Goal: Information Seeking & Learning: Learn about a topic

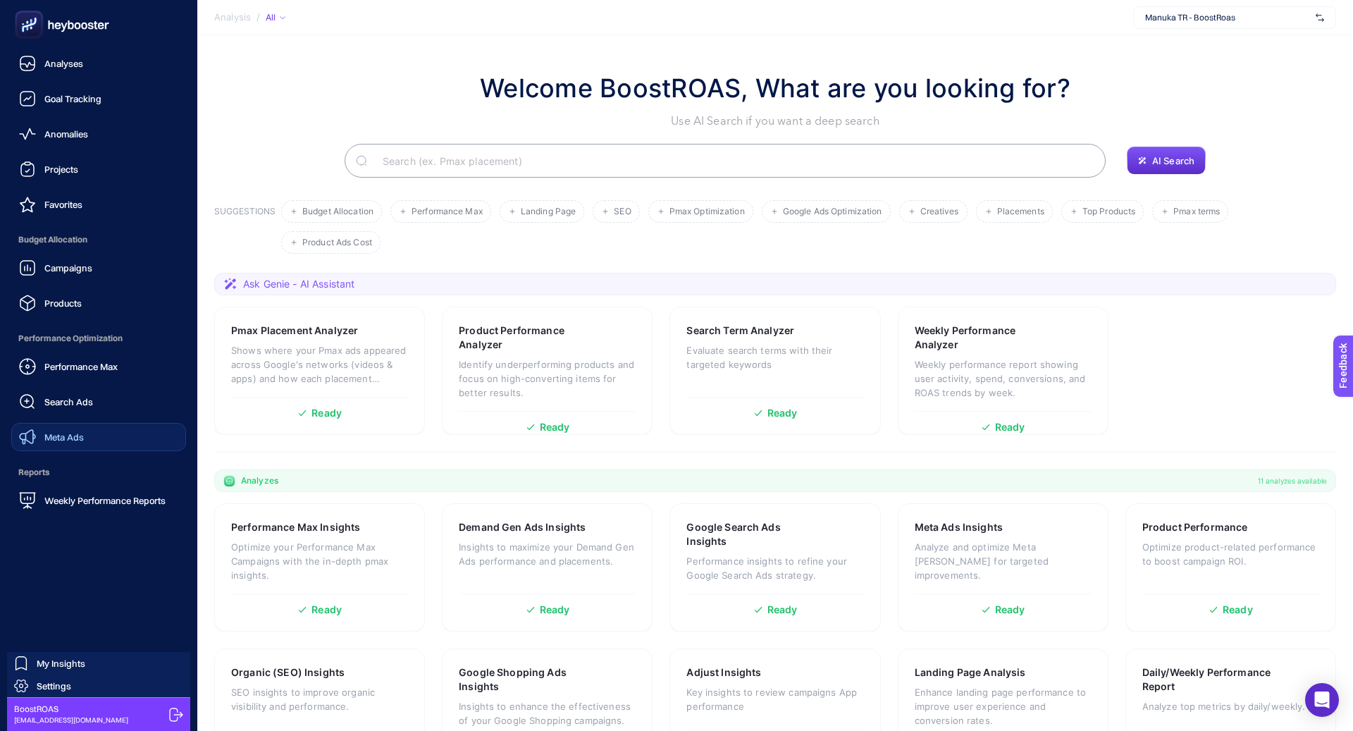
click at [58, 427] on link "Meta Ads" at bounding box center [98, 437] width 175 height 28
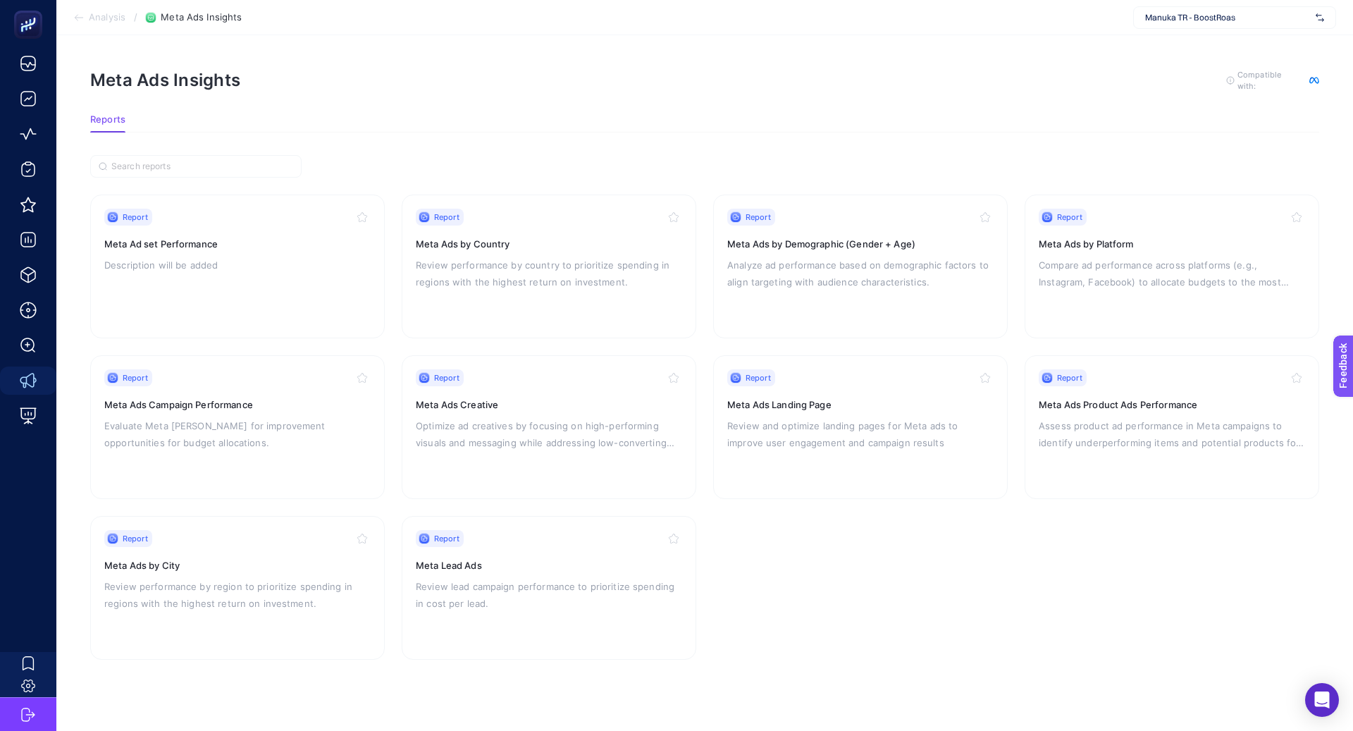
click at [1238, 16] on span "Manuka TR - BoostRoas" at bounding box center [1227, 17] width 165 height 11
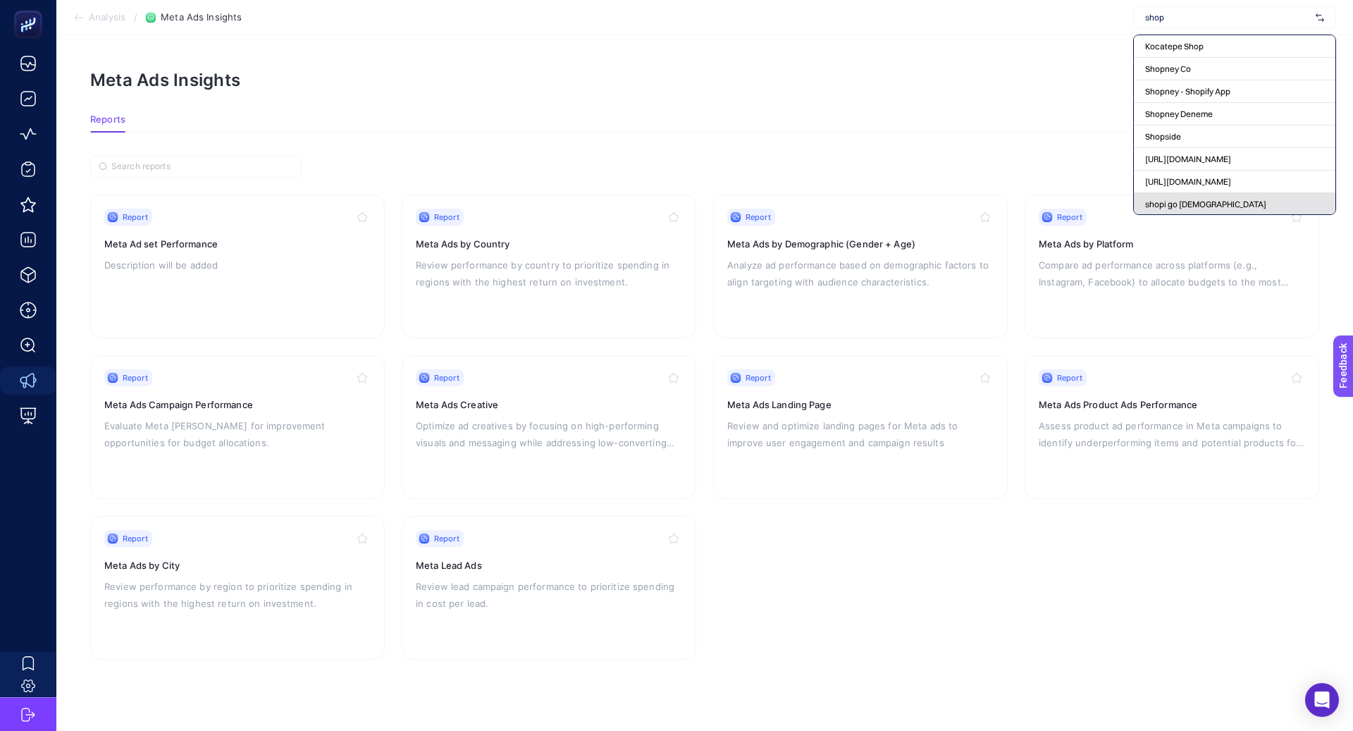
type input "shop"
click at [1192, 197] on div "shopi go [DEMOGRAPHIC_DATA]" at bounding box center [1233, 204] width 201 height 23
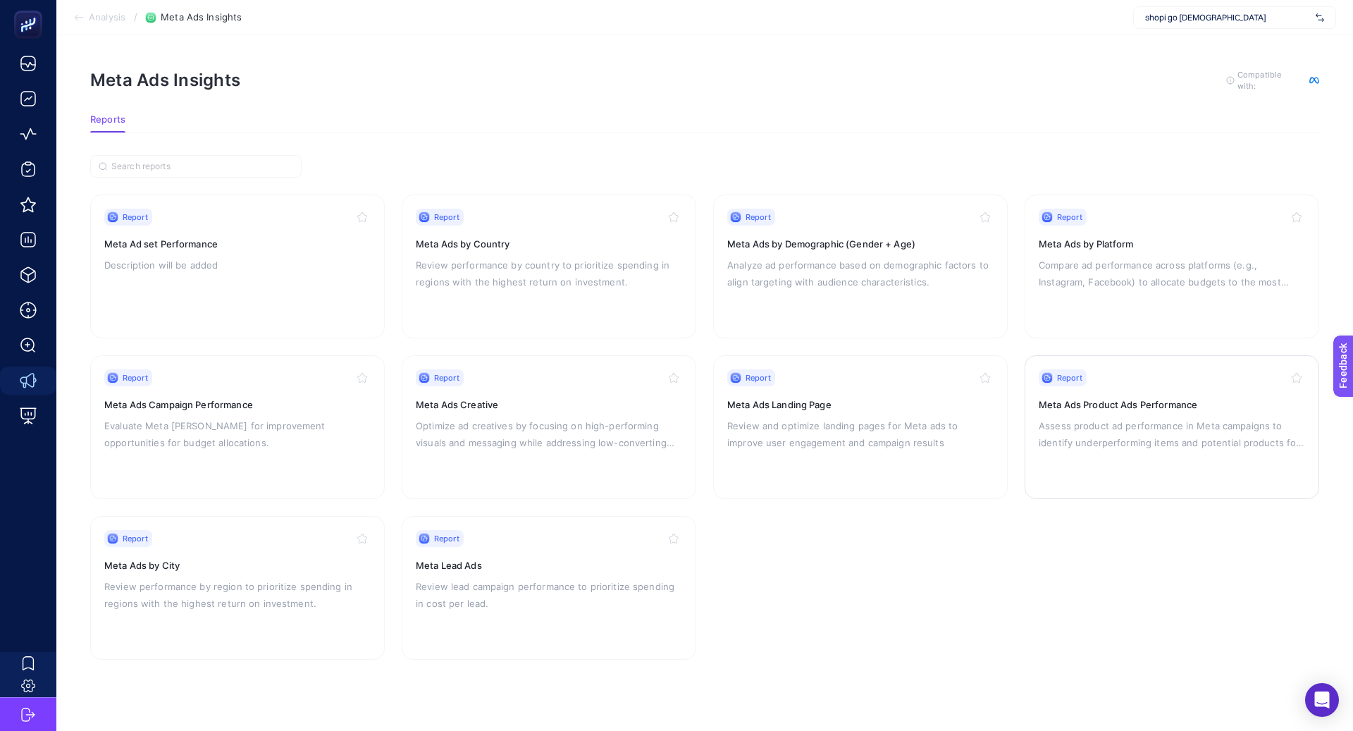
click at [1045, 414] on div "Report Meta Ads Product Ads Performance Assess product ad performance in Meta c…" at bounding box center [1171, 427] width 266 height 116
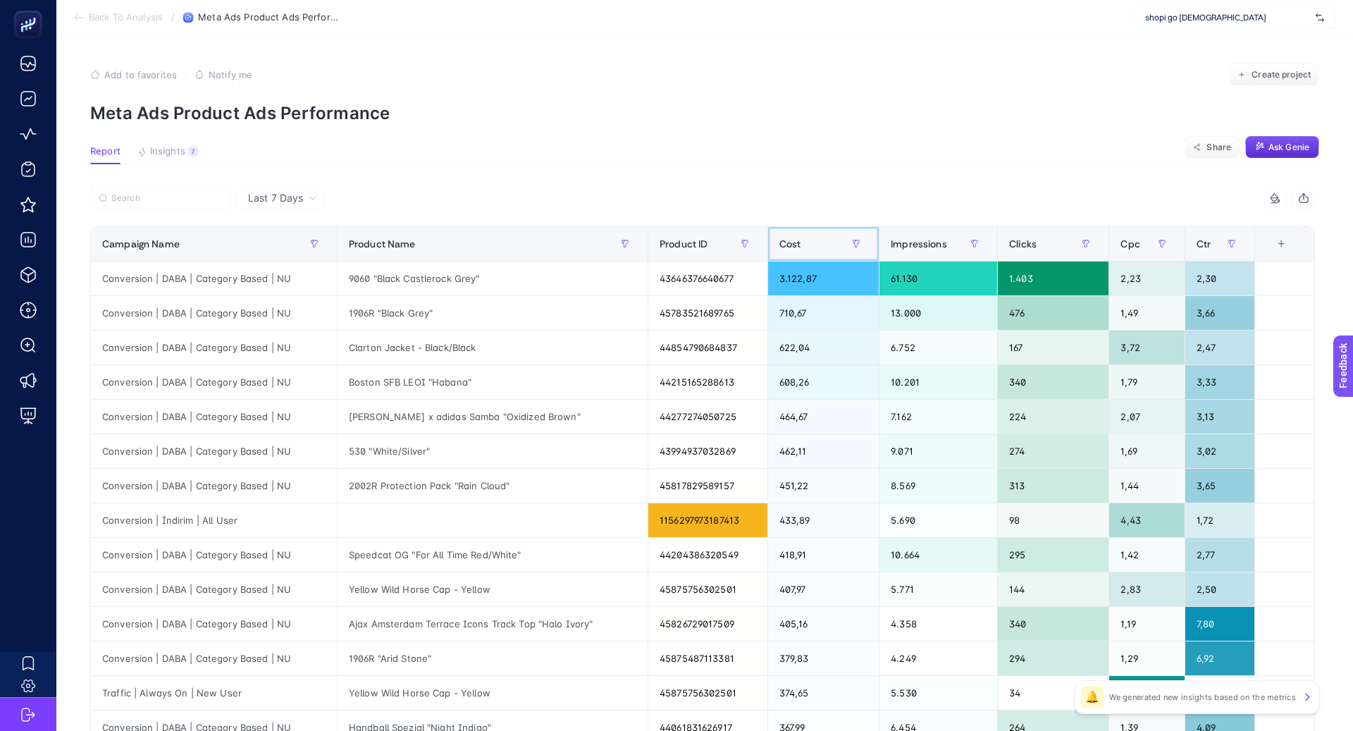
click at [792, 247] on div "Cost" at bounding box center [823, 243] width 88 height 23
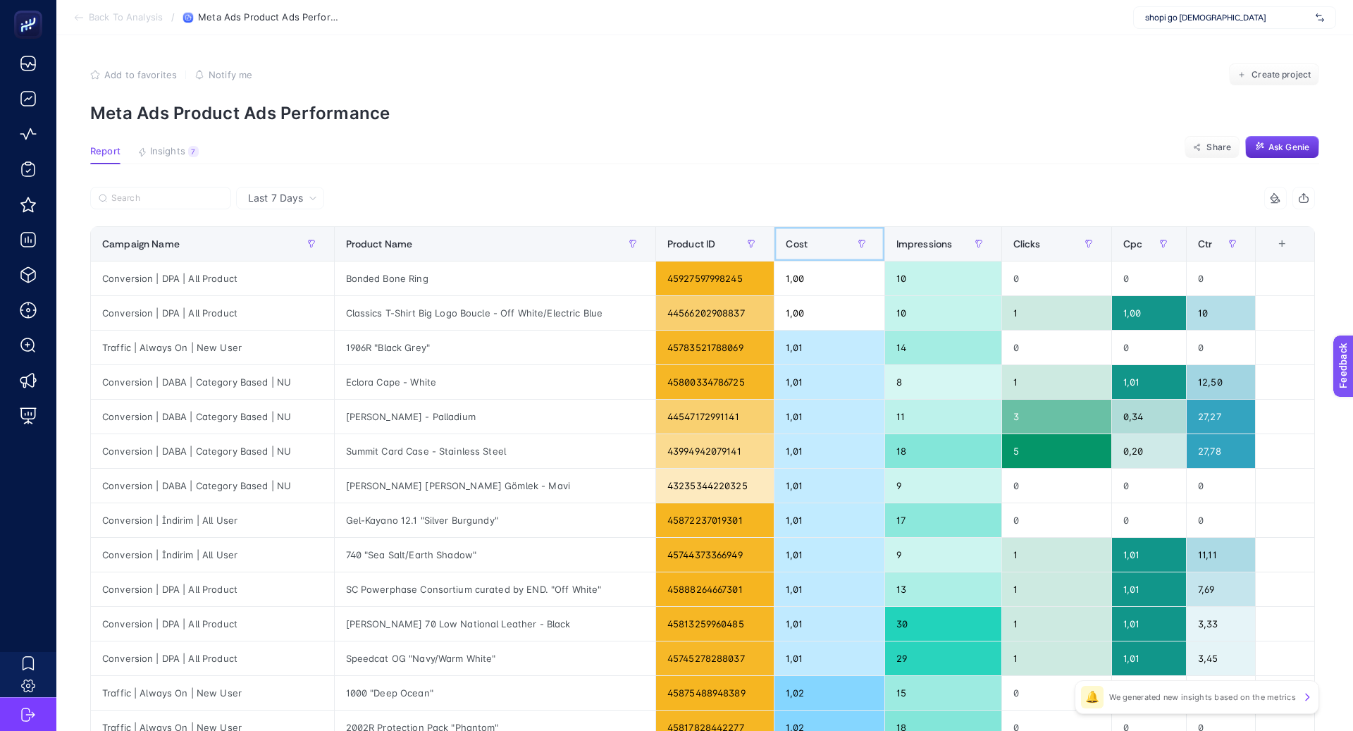
click at [792, 246] on span "Cost" at bounding box center [796, 243] width 22 height 11
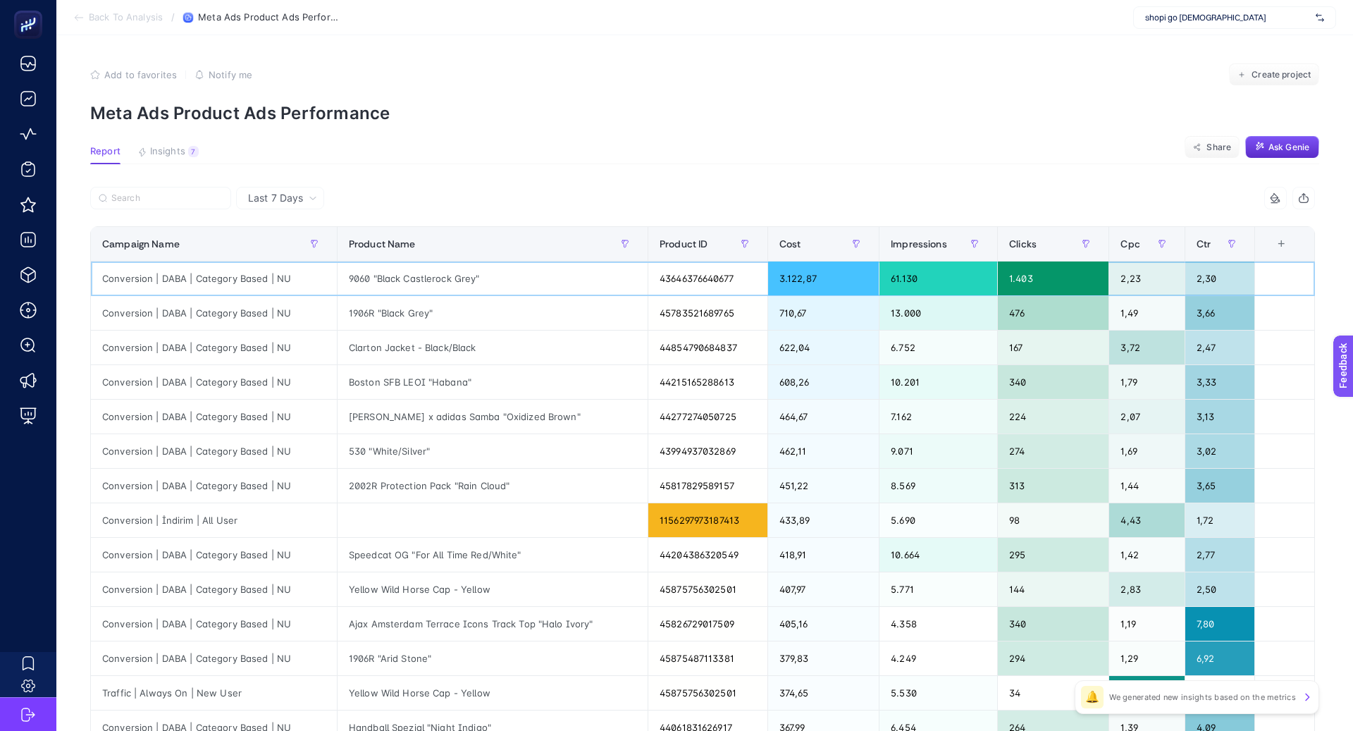
click at [445, 279] on div "9060 "Black Castlerock Grey"" at bounding box center [492, 278] width 310 height 34
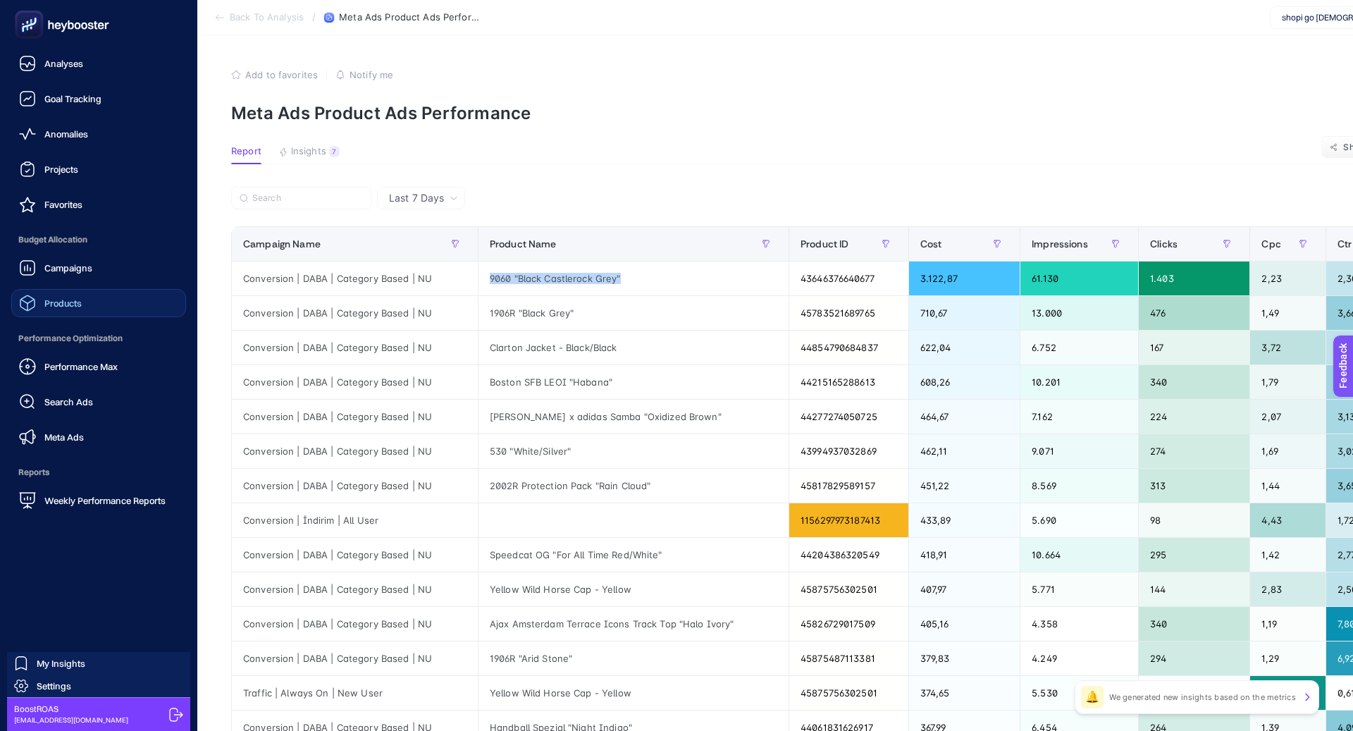
click at [99, 313] on link "Products" at bounding box center [98, 303] width 175 height 28
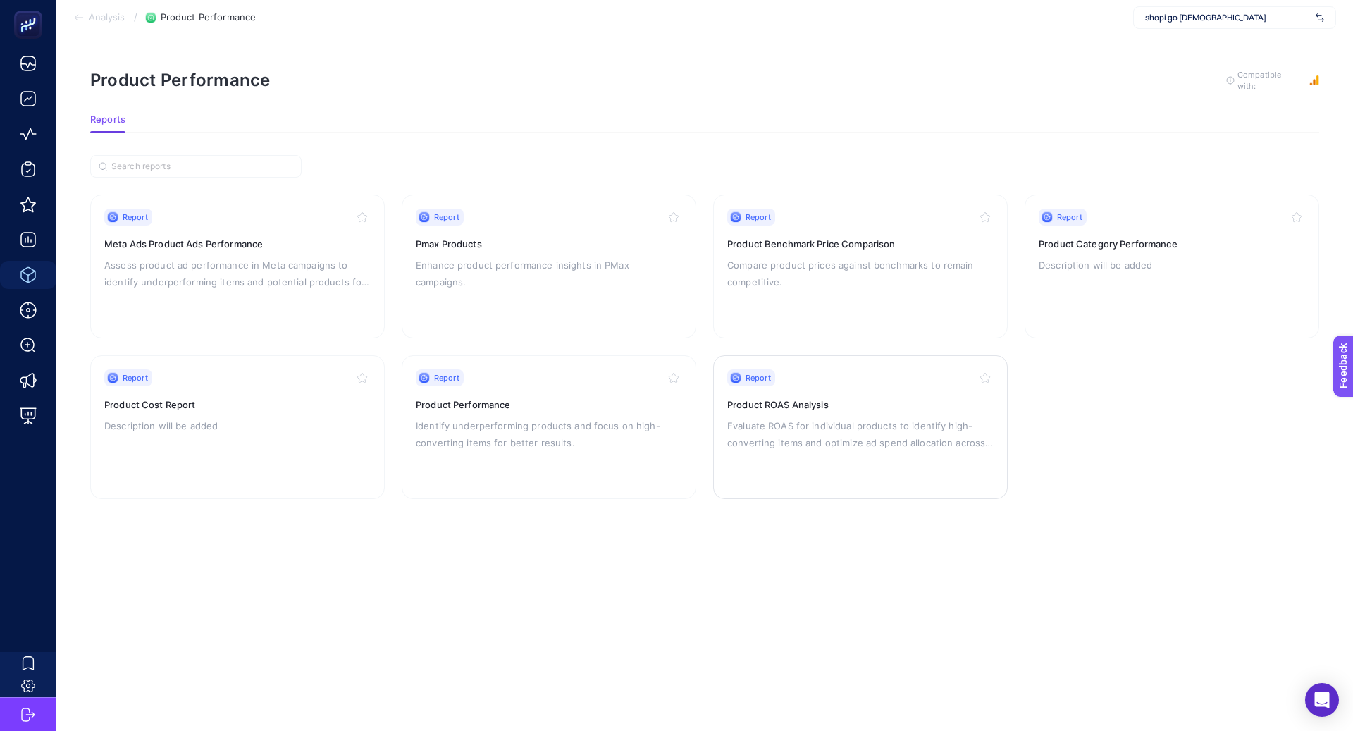
click at [805, 412] on div "Report Product ROAS Analysis Evaluate ROAS for individual products to identify …" at bounding box center [860, 427] width 266 height 116
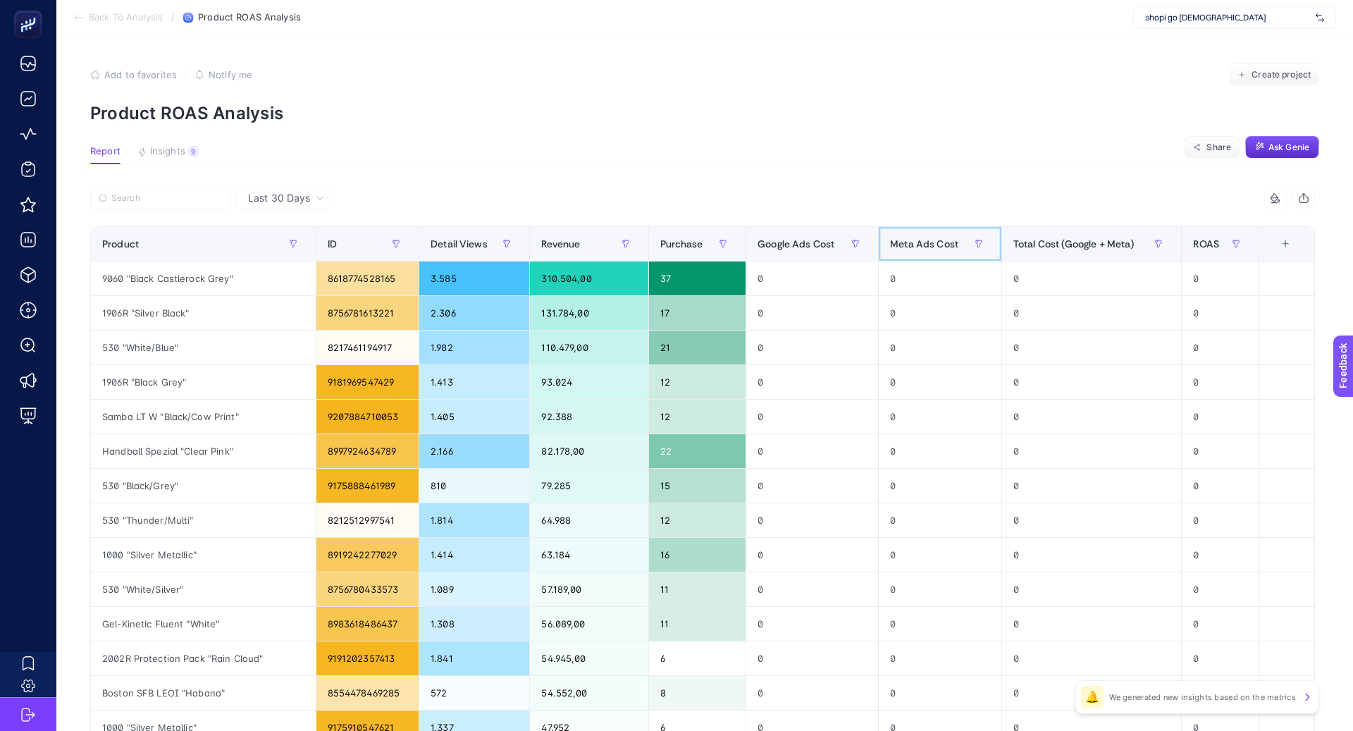
click at [923, 251] on div "Meta Ads Cost" at bounding box center [940, 243] width 100 height 23
click at [923, 250] on div "Meta Ads Cost" at bounding box center [940, 243] width 100 height 23
click at [182, 159] on button "Insights 9 We generated new insights based on the metrics" at bounding box center [167, 155] width 61 height 18
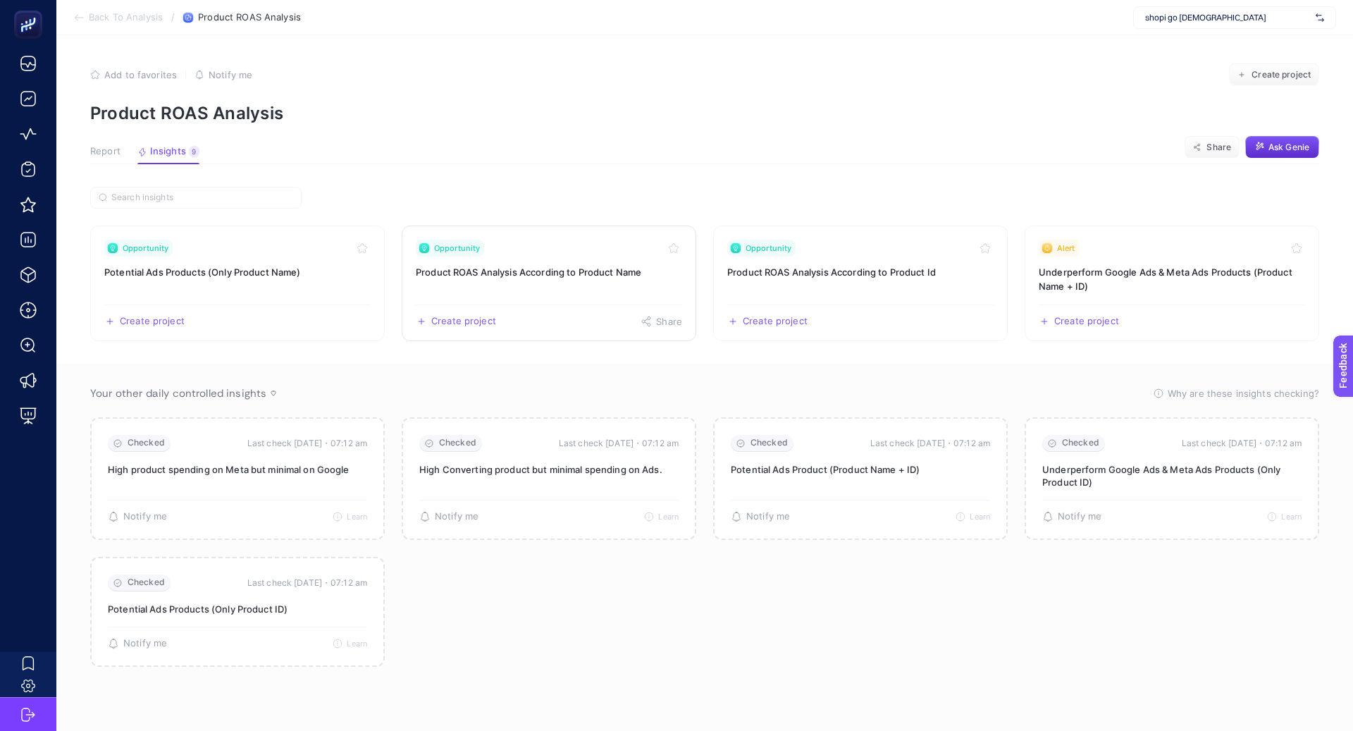
click at [553, 287] on link "Opportunity Product ROAS Analysis According to Product Name Create project Share" at bounding box center [549, 283] width 294 height 116
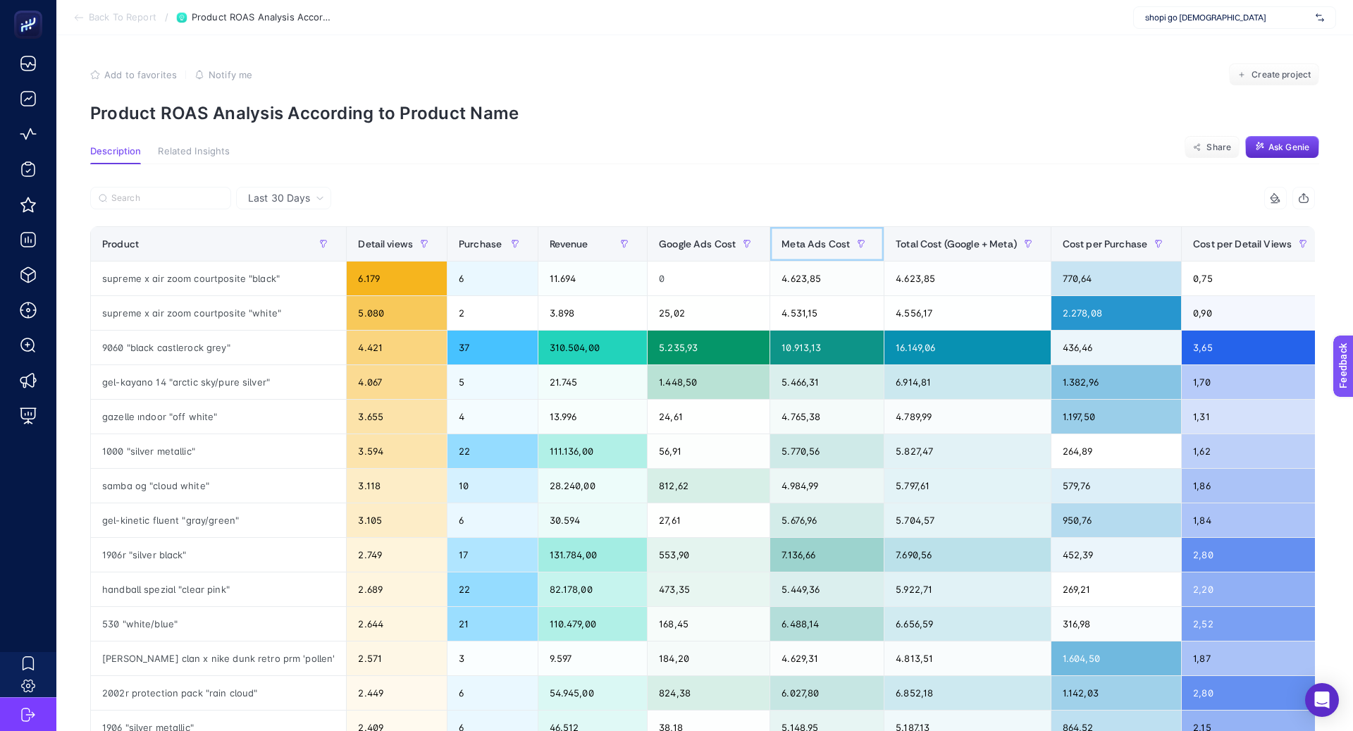
click at [788, 243] on span "Meta Ads Cost" at bounding box center [815, 243] width 68 height 11
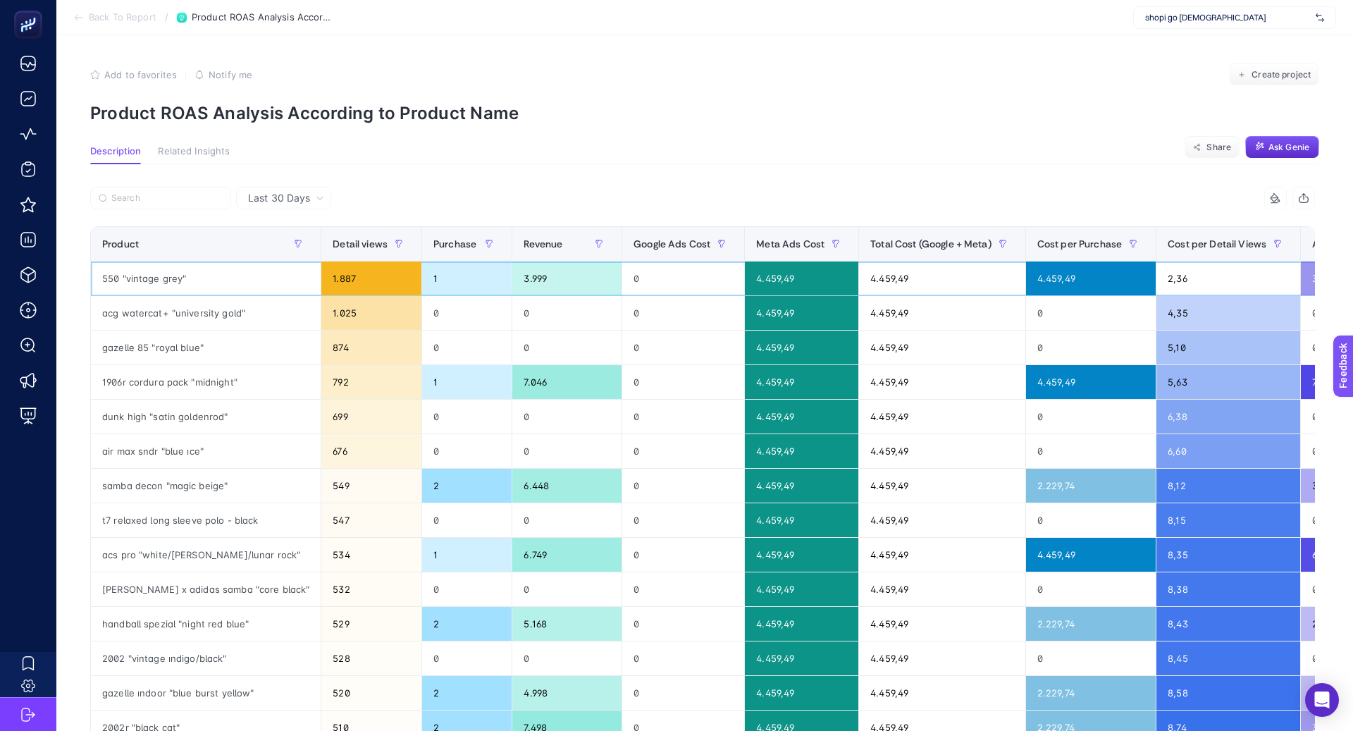
click at [156, 275] on div "550 "vintage grey"" at bounding box center [206, 278] width 230 height 34
click at [156, 276] on div "550 "vintage grey"" at bounding box center [206, 278] width 230 height 34
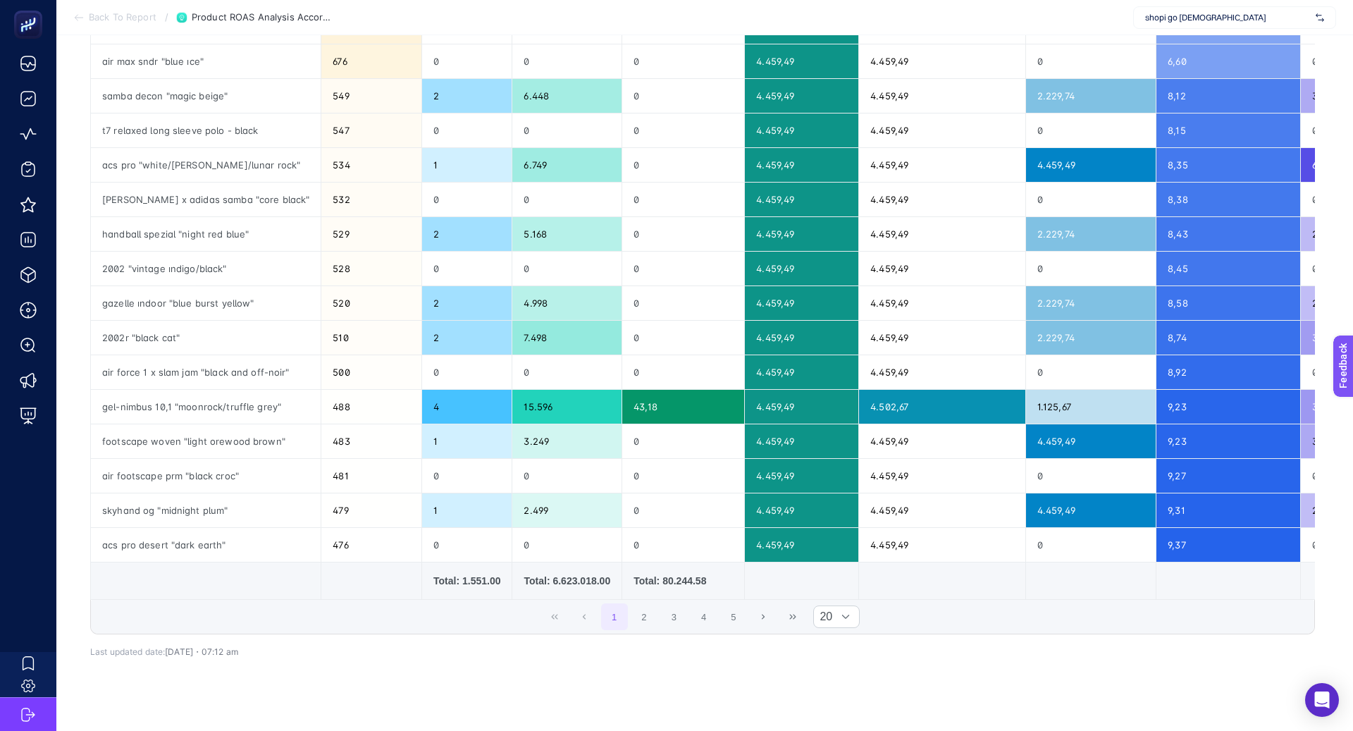
scroll to position [392, 0]
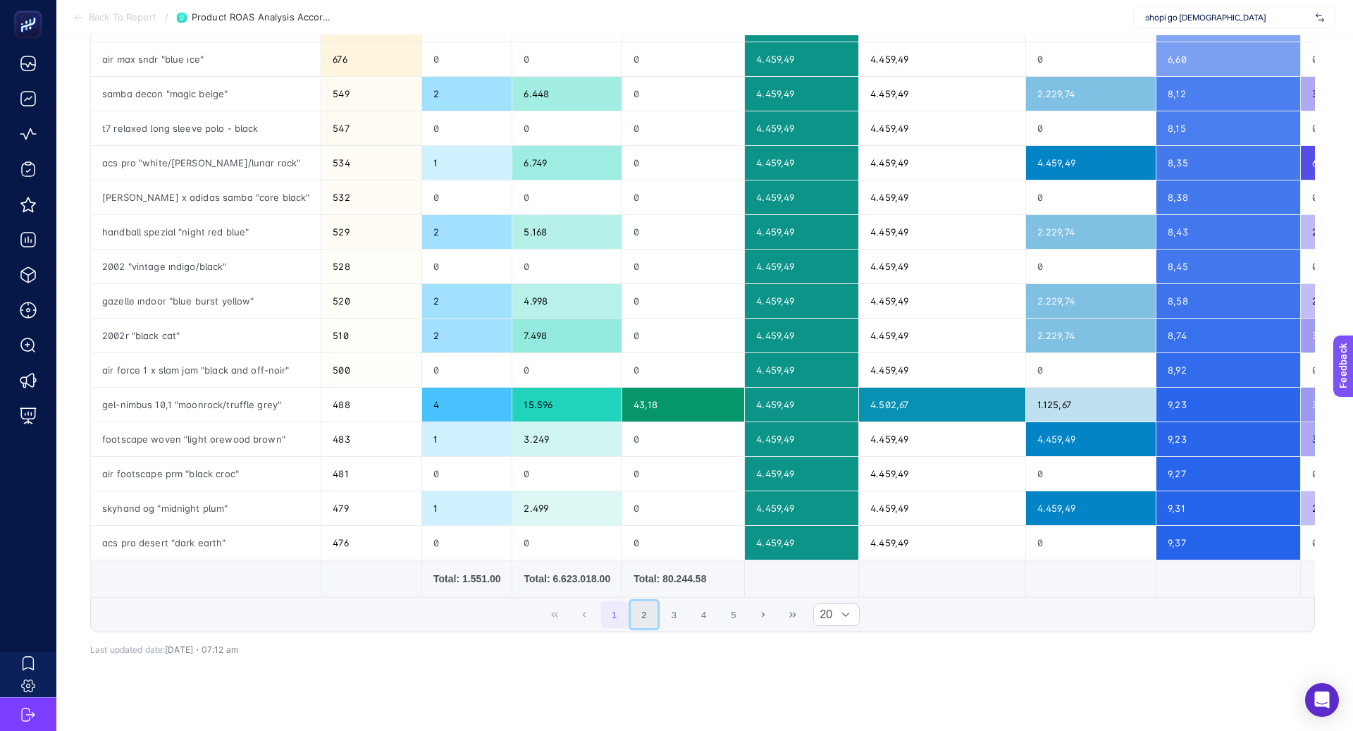
click at [644, 606] on button "2" at bounding box center [643, 614] width 27 height 27
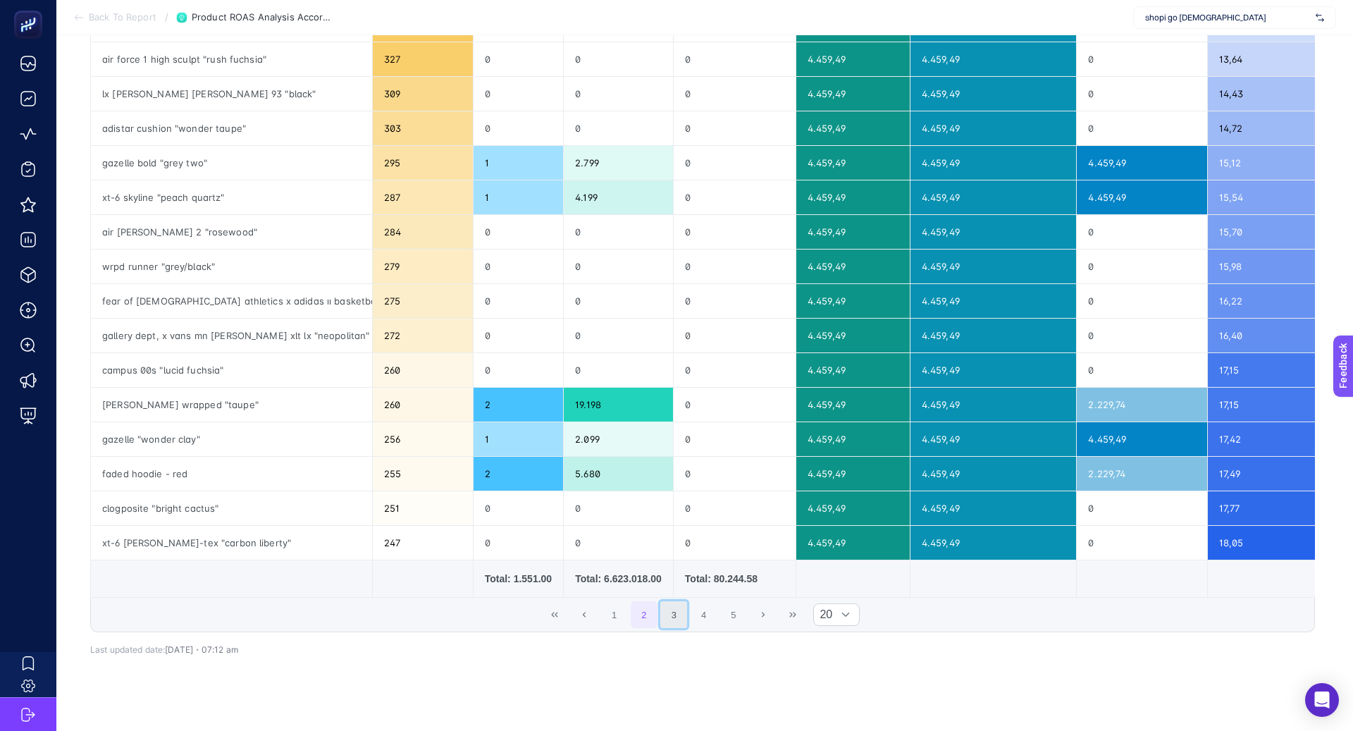
click at [662, 607] on button "3" at bounding box center [673, 614] width 27 height 27
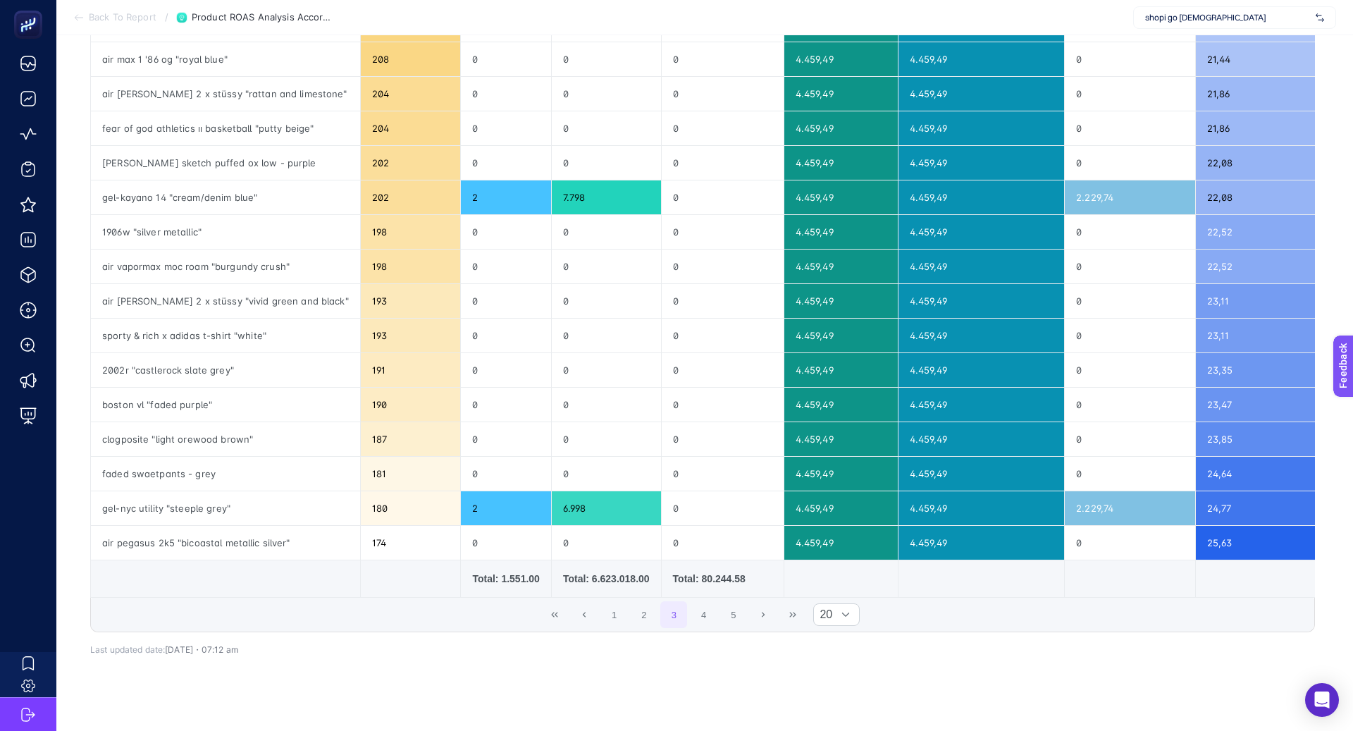
click at [688, 611] on span "1 2 3 4 5" at bounding box center [673, 614] width 149 height 30
click at [704, 611] on button "4" at bounding box center [703, 614] width 27 height 27
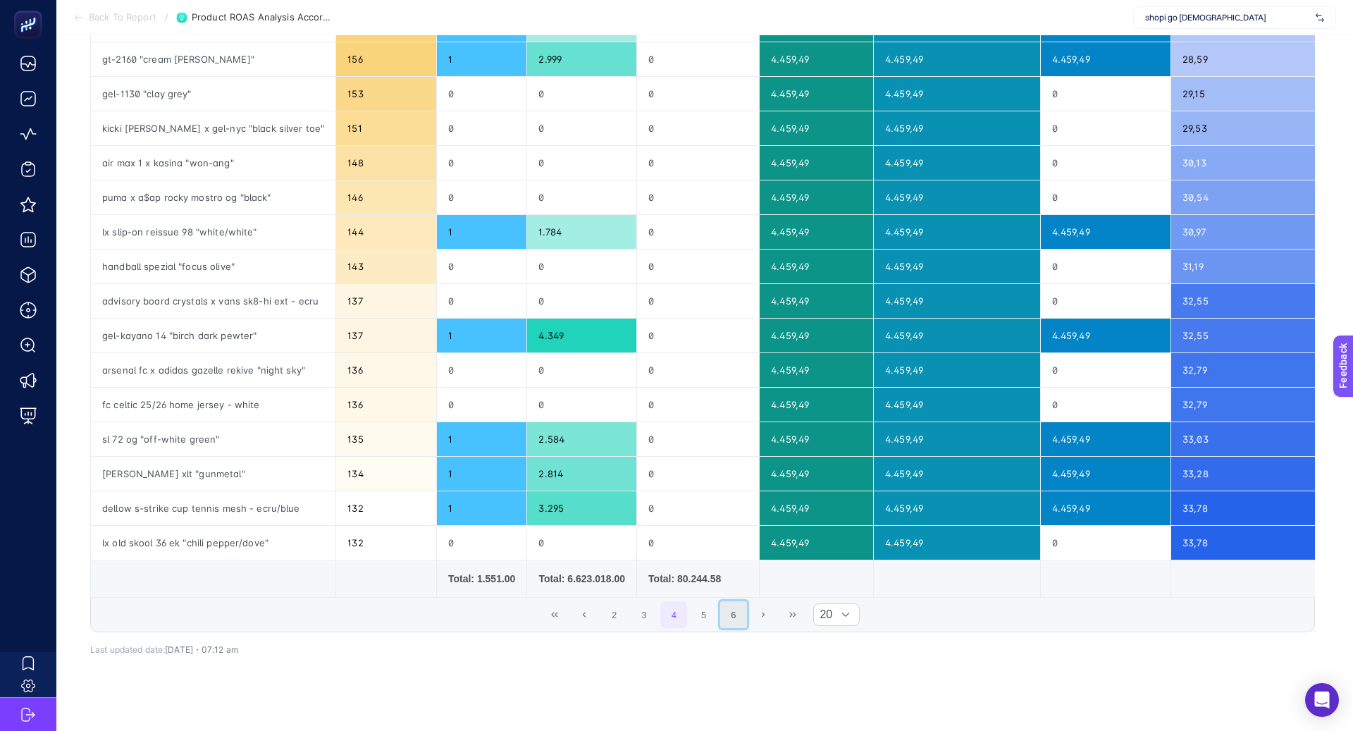
click at [722, 611] on button "6" at bounding box center [733, 614] width 27 height 27
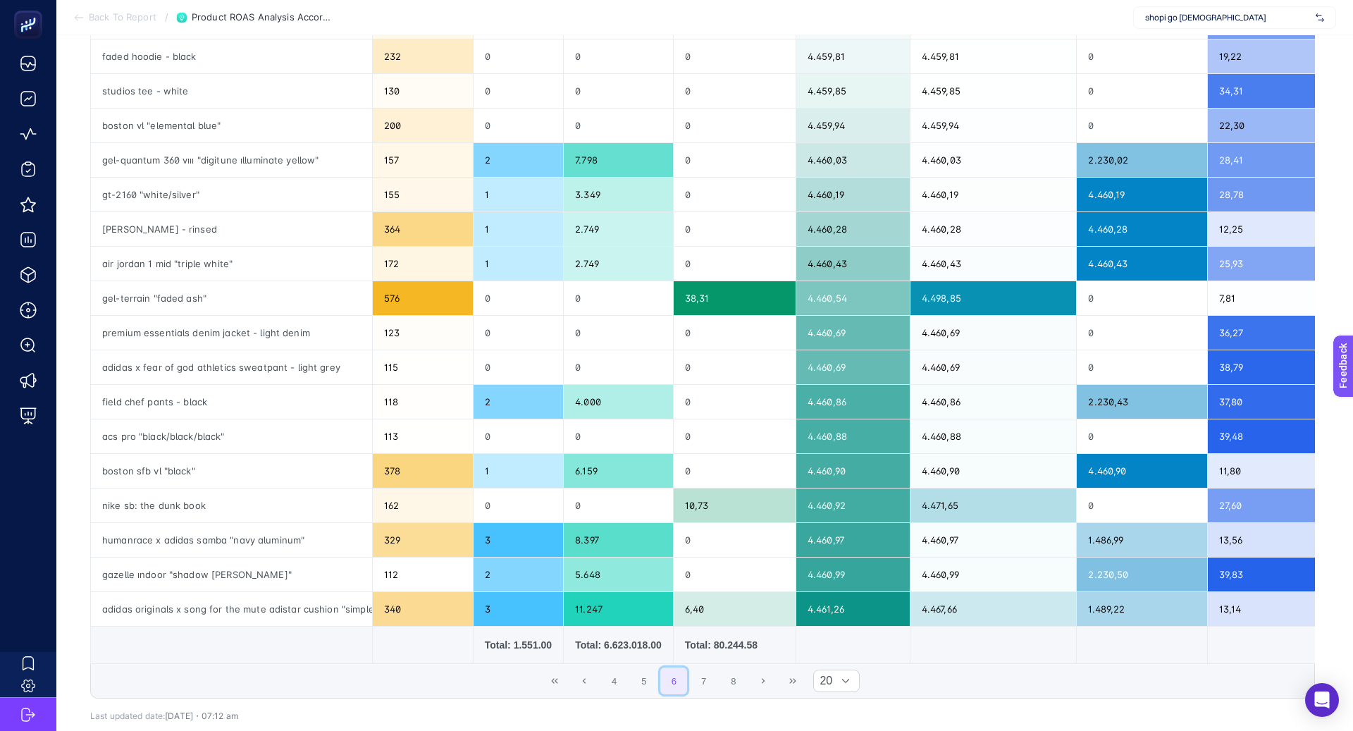
scroll to position [0, 0]
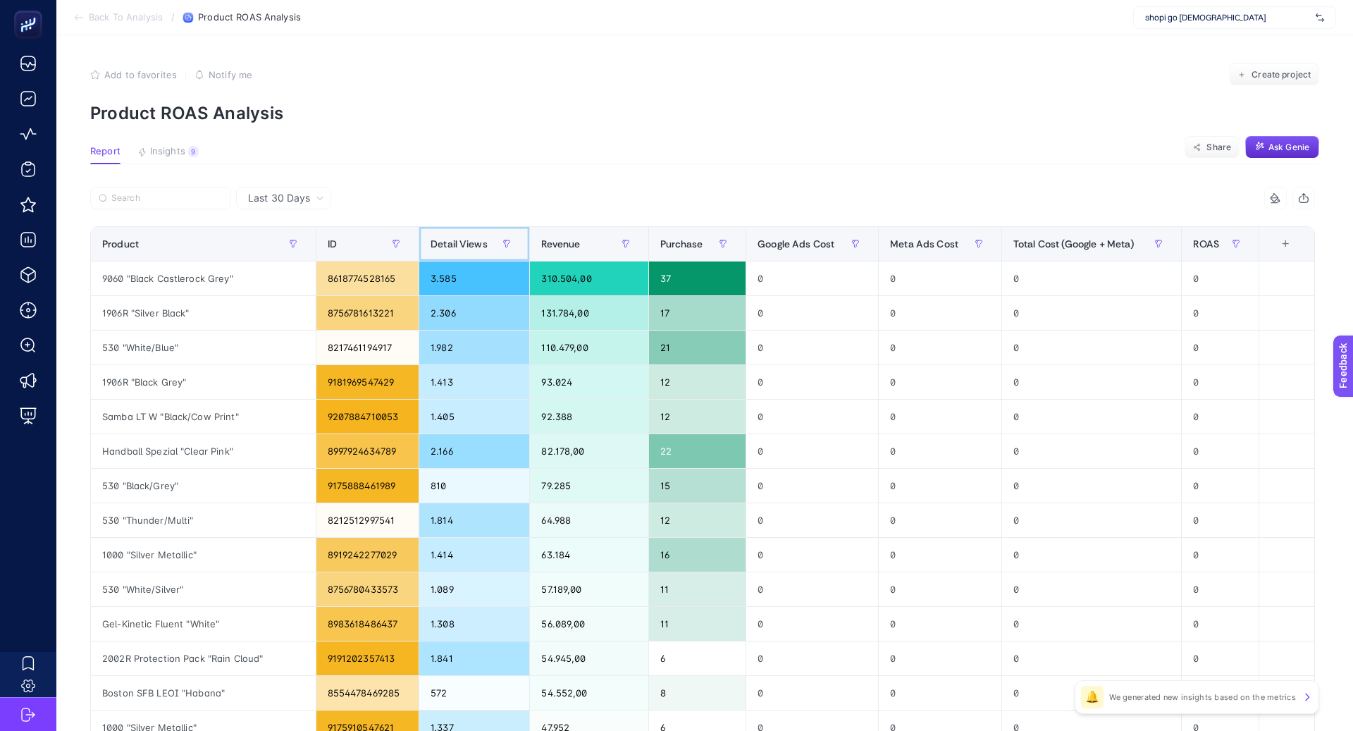
click at [460, 243] on span "Detail Views" at bounding box center [458, 243] width 57 height 11
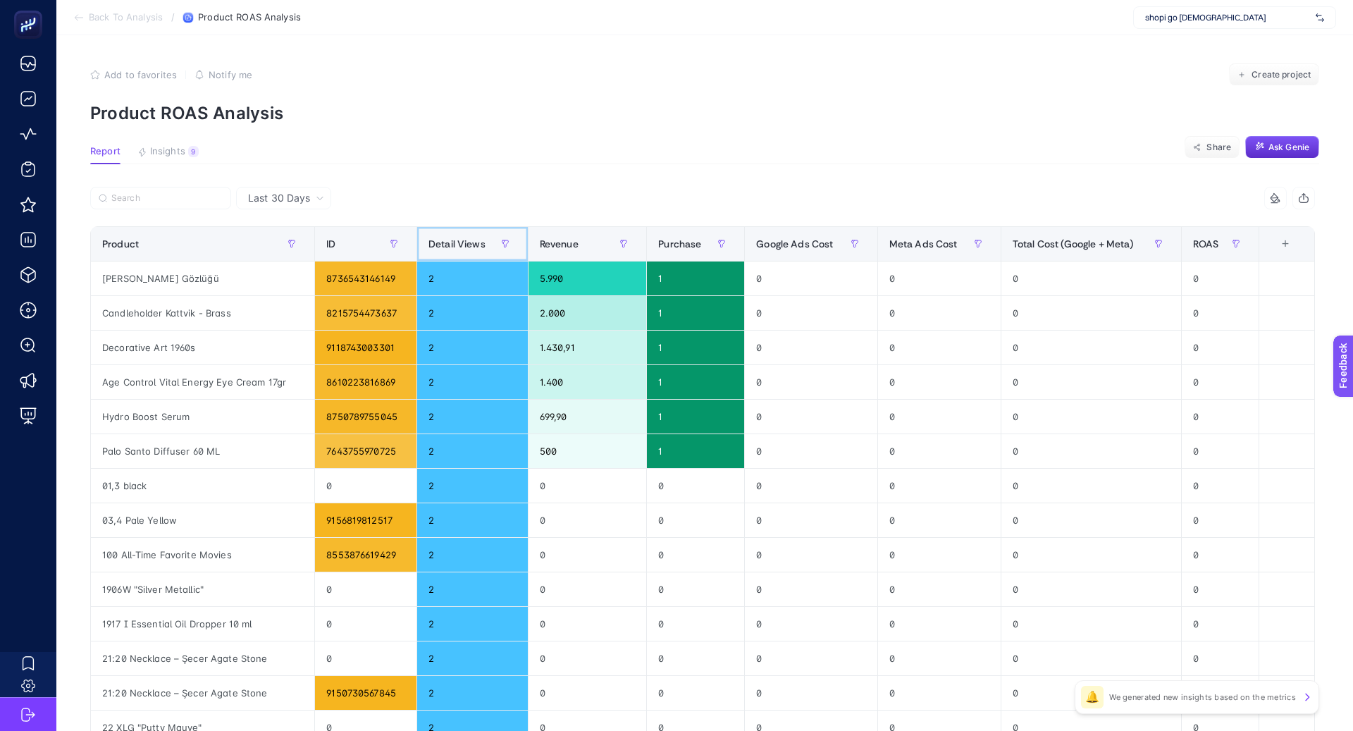
click at [460, 243] on span "Detail Views" at bounding box center [456, 243] width 57 height 11
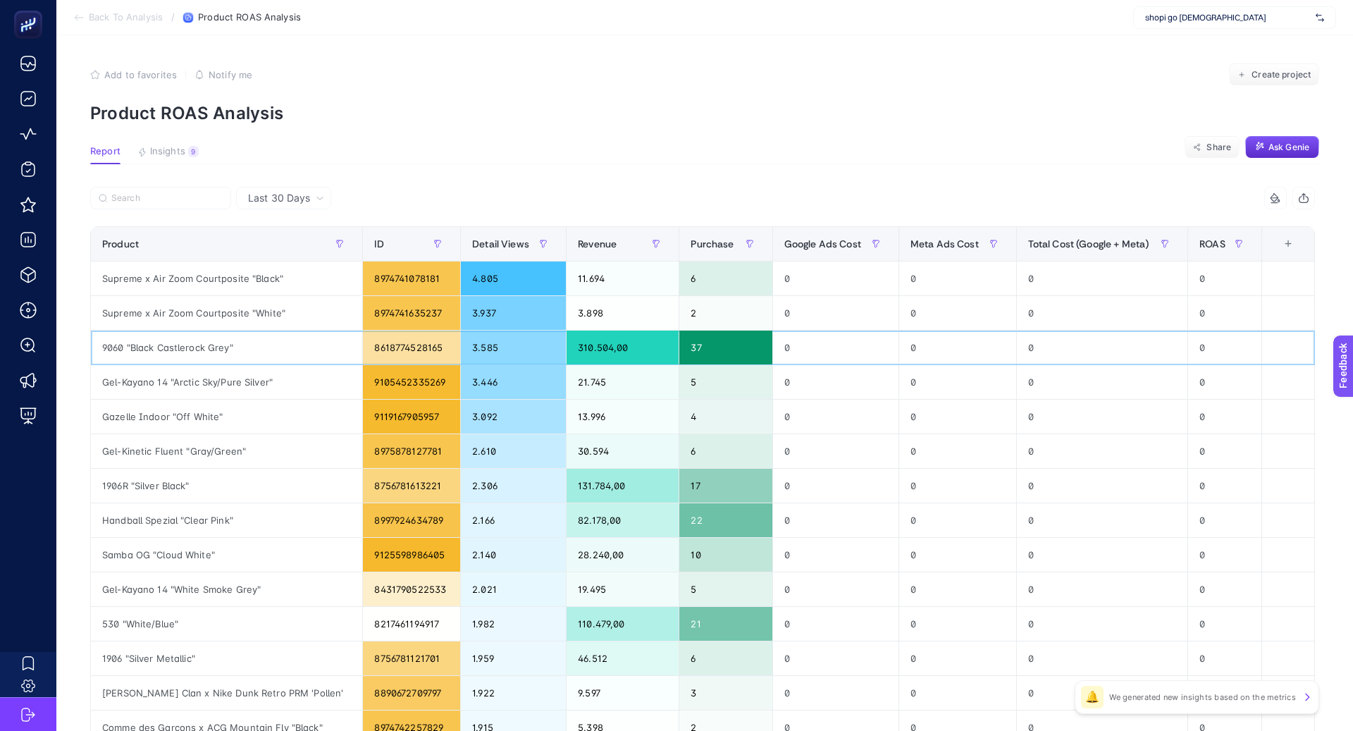
click at [191, 347] on div "9060 "Black Castlerock Grey"" at bounding box center [226, 347] width 271 height 34
click at [204, 279] on div "Supreme x Air Zoom Courtposite "Black"" at bounding box center [226, 278] width 271 height 34
click at [205, 280] on div "Supreme x Air Zoom Courtposite "Black"" at bounding box center [226, 278] width 271 height 34
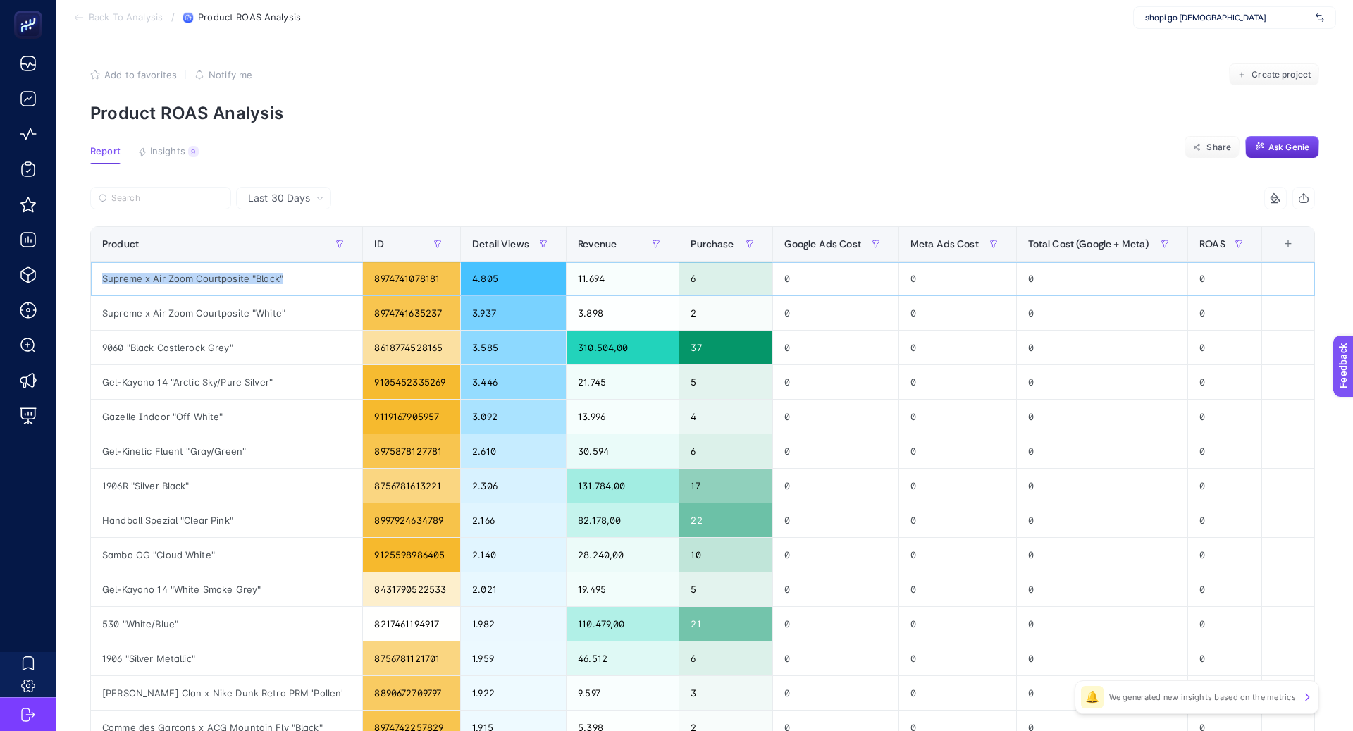
click at [205, 280] on div "Supreme x Air Zoom Courtposite "Black"" at bounding box center [226, 278] width 271 height 34
click at [238, 315] on div "Supreme x Air Zoom Courtposite "White"" at bounding box center [226, 313] width 271 height 34
